Goal: Transaction & Acquisition: Obtain resource

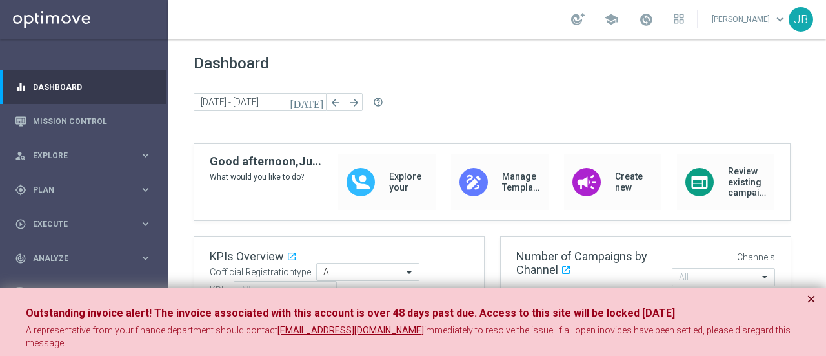
click at [808, 300] on button "×" at bounding box center [811, 298] width 9 height 15
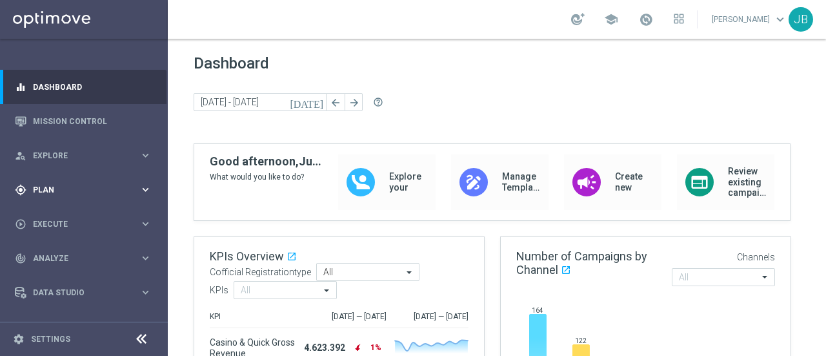
click at [87, 182] on div "gps_fixed Plan keyboard_arrow_right" at bounding box center [83, 189] width 167 height 34
click at [74, 214] on link "Target Groups" at bounding box center [84, 216] width 101 height 10
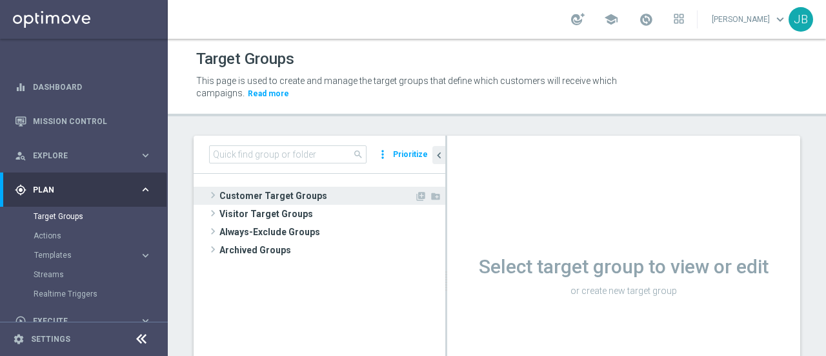
click at [216, 198] on span at bounding box center [213, 194] width 13 height 15
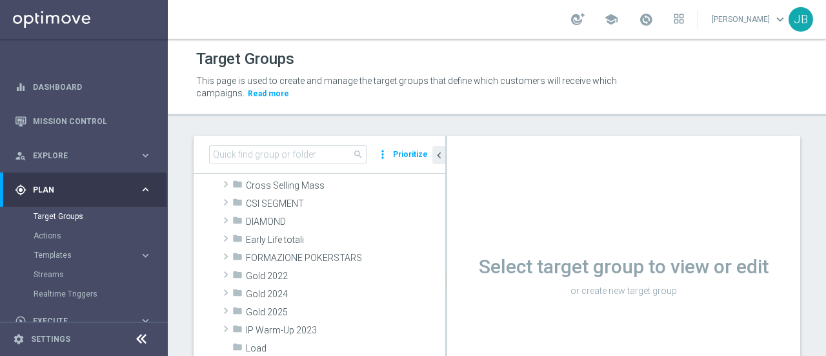
scroll to position [176, 0]
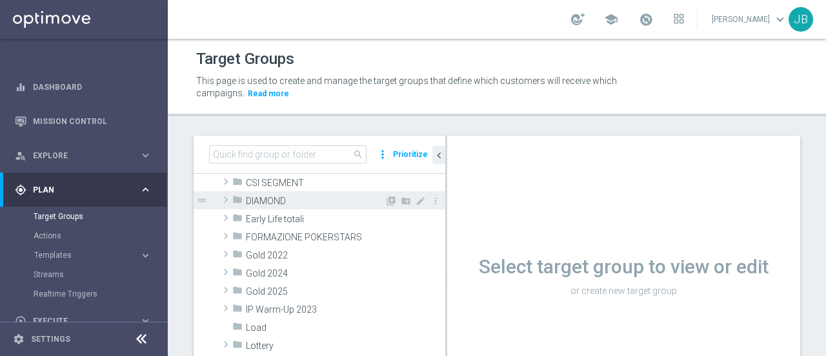
click at [227, 201] on span at bounding box center [225, 199] width 13 height 15
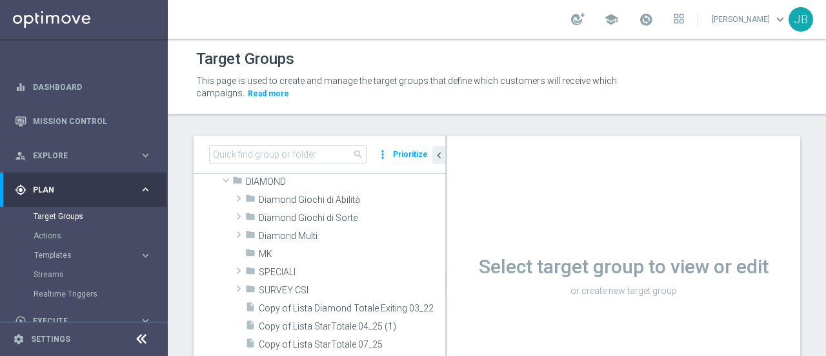
scroll to position [189, 0]
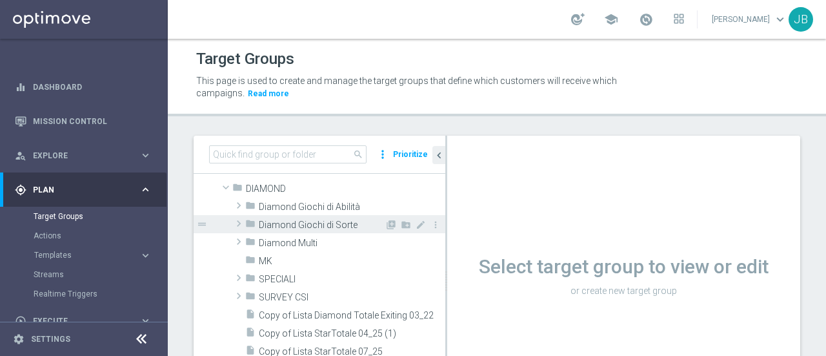
click at [239, 223] on span at bounding box center [238, 223] width 13 height 15
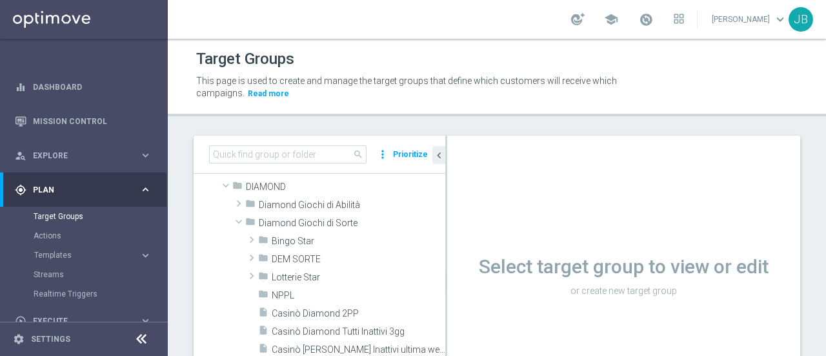
scroll to position [187, 0]
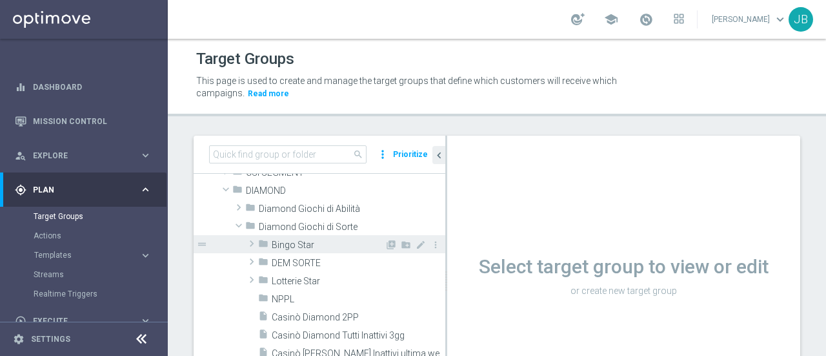
click at [252, 243] on span at bounding box center [251, 243] width 13 height 15
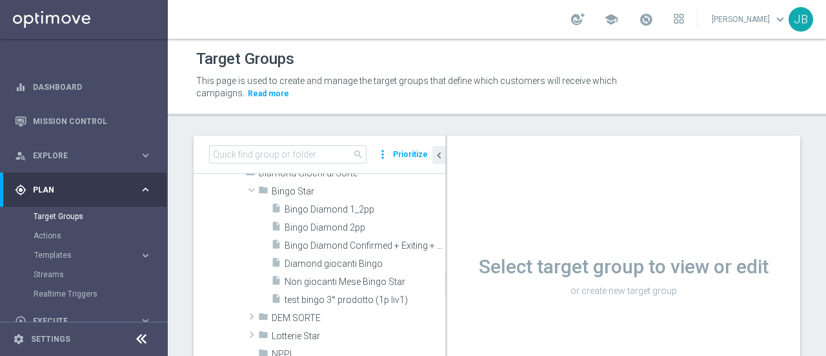
scroll to position [236, 0]
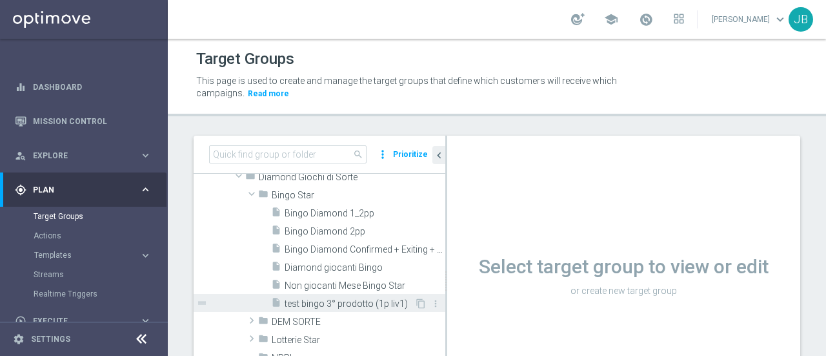
click at [329, 300] on span "test bingo 3° prodotto (1p liv1)" at bounding box center [350, 303] width 130 height 11
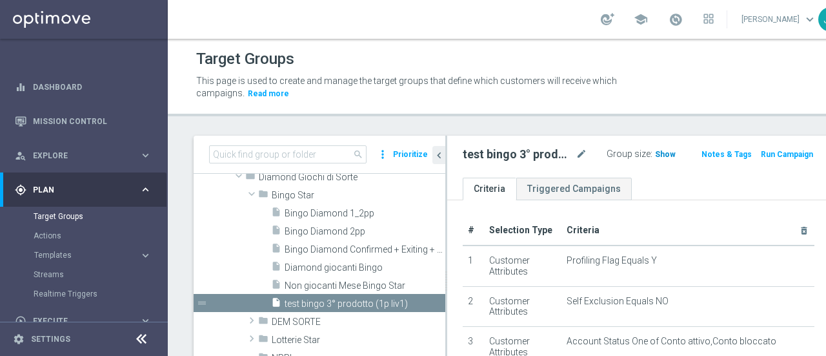
click at [655, 152] on span "Show" at bounding box center [665, 154] width 21 height 9
click at [656, 156] on span "125" at bounding box center [664, 156] width 16 height 12
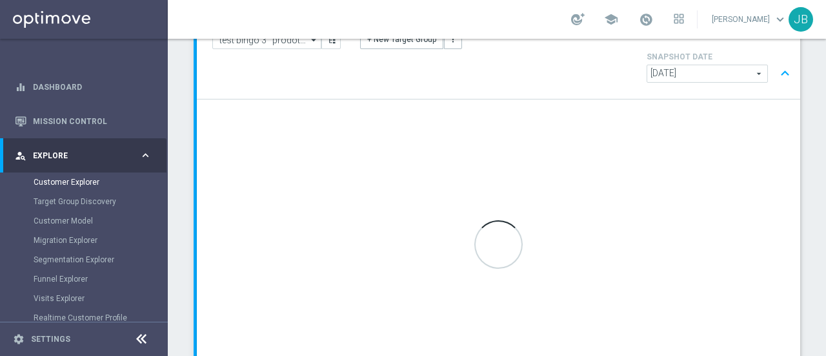
scroll to position [131, 0]
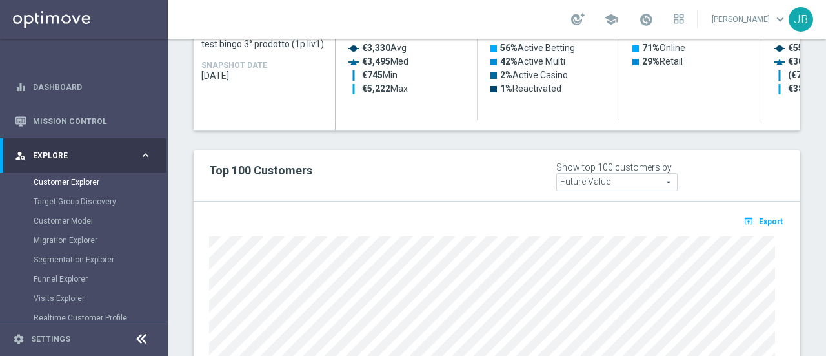
scroll to position [713, 0]
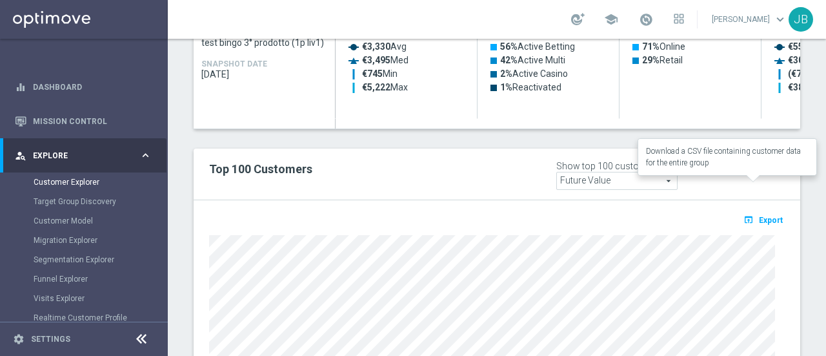
click at [759, 216] on span "Export" at bounding box center [771, 220] width 24 height 9
